Goal: Check status: Check status

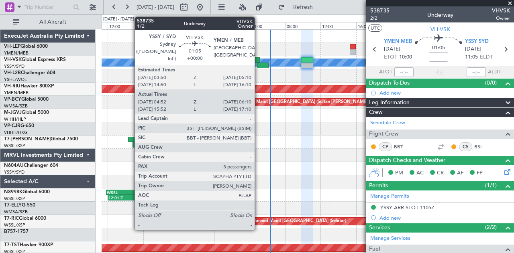
click at [259, 65] on div at bounding box center [263, 66] width 12 height 6
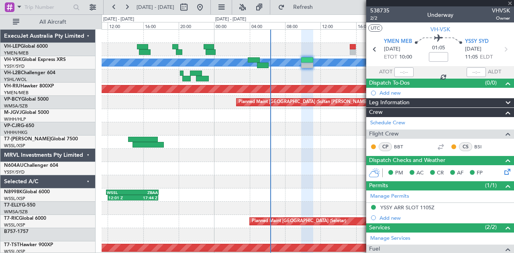
type input "05:02"
type input "06:05"
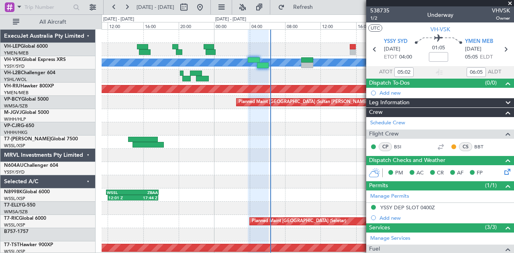
type input "16:02"
type input "17:05"
type input "05:02"
type input "06:05"
type input "16:02"
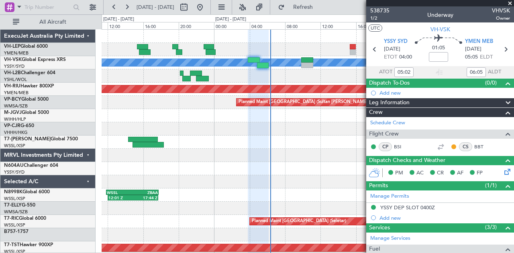
type input "17:05"
type input "05:02"
type input "06:05"
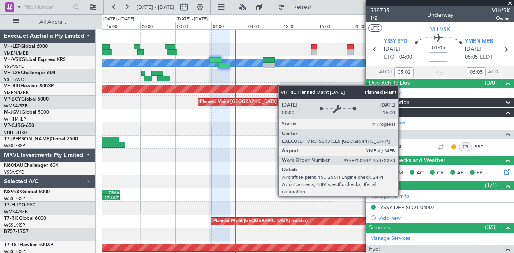
click at [249, 94] on div "[PERSON_NAME] Planned Maint [GEOGRAPHIC_DATA] ([GEOGRAPHIC_DATA]) Planned Maint…" at bounding box center [308, 248] width 412 height 437
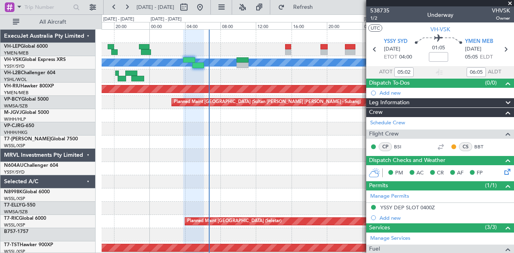
click at [304, 129] on div "Planned Maint [GEOGRAPHIC_DATA] ([GEOGRAPHIC_DATA] Intl)" at bounding box center [308, 128] width 412 height 13
